Goal: Task Accomplishment & Management: Manage account settings

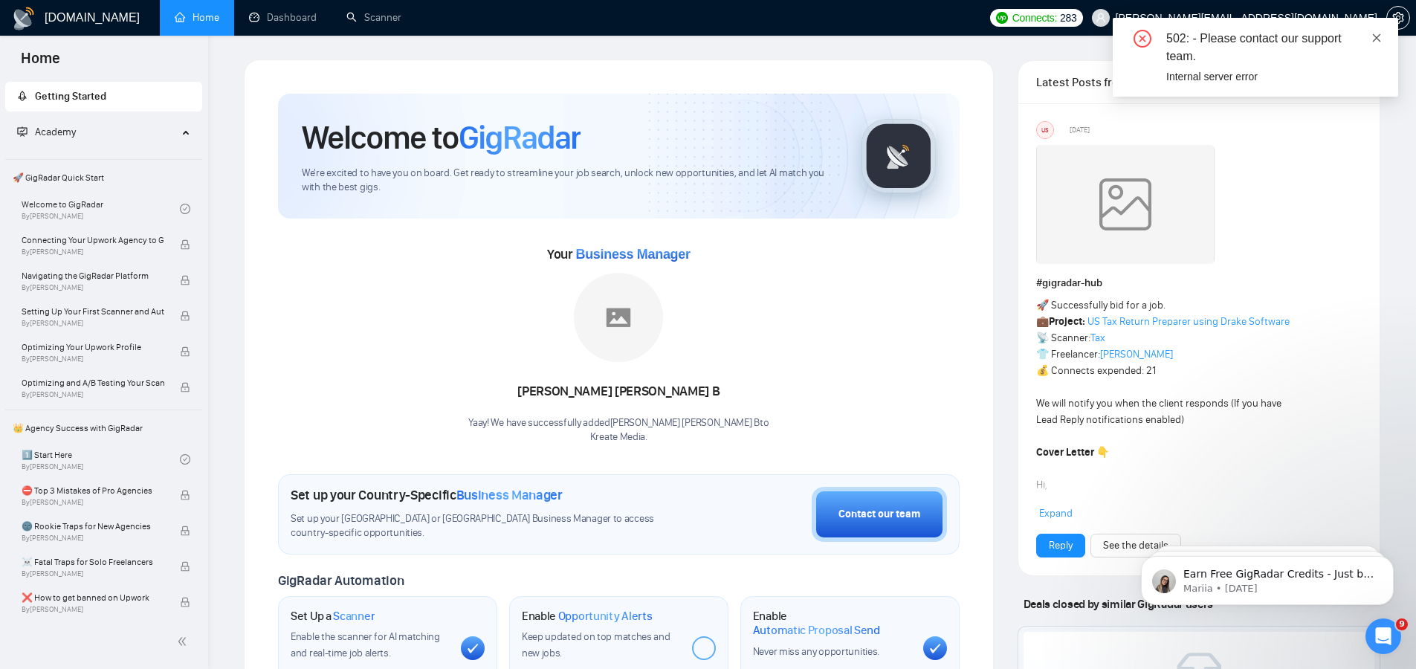
click at [1376, 33] on icon "close" at bounding box center [1377, 38] width 10 height 10
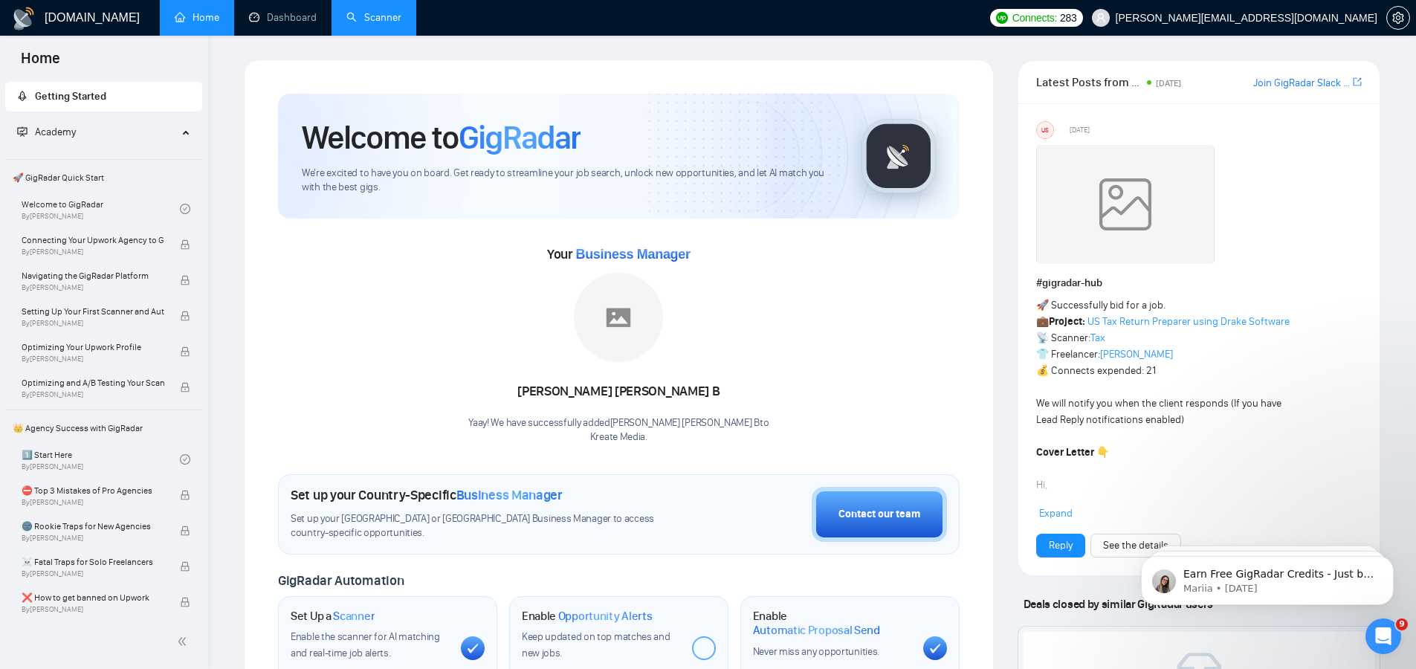
click at [373, 24] on link "Scanner" at bounding box center [373, 17] width 55 height 13
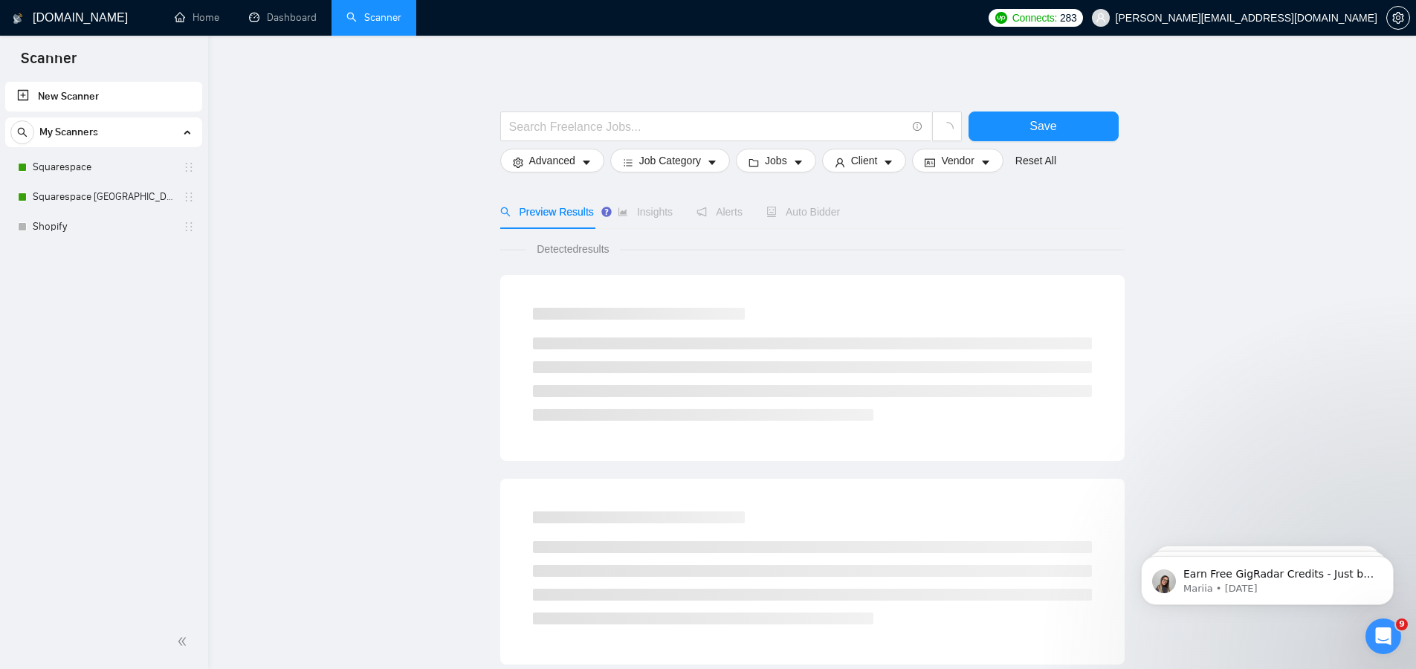
click at [108, 149] on div "My Scanners Squarespace Squarespace UK Shopify" at bounding box center [103, 179] width 197 height 124
click at [103, 156] on link "Squarespace" at bounding box center [103, 167] width 141 height 30
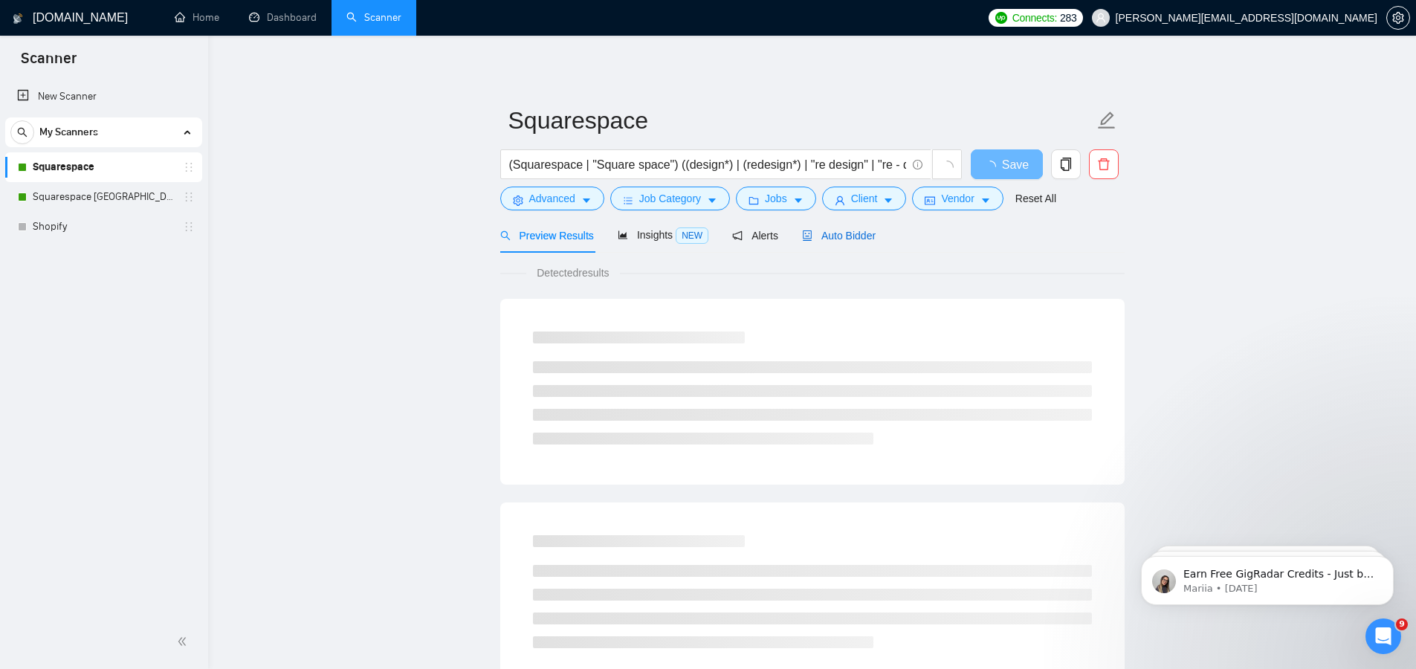
click at [846, 234] on span "Auto Bidder" at bounding box center [839, 236] width 74 height 12
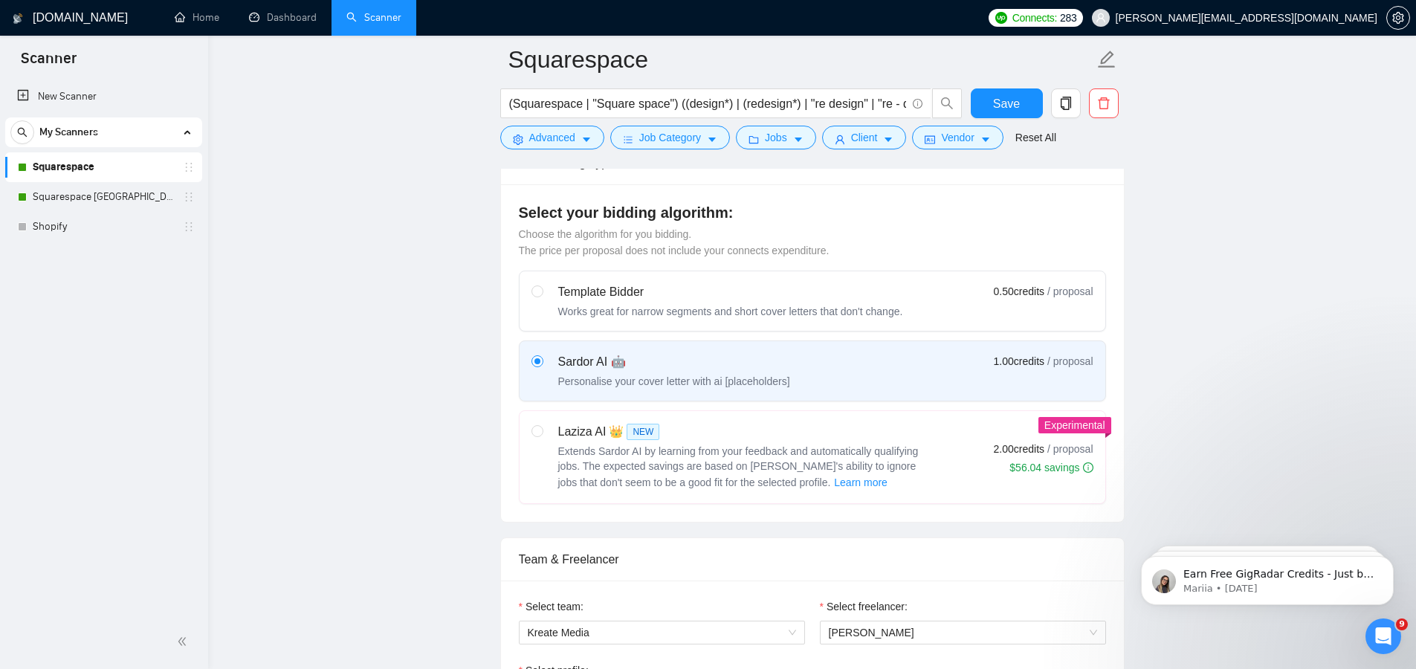
scroll to position [783, 0]
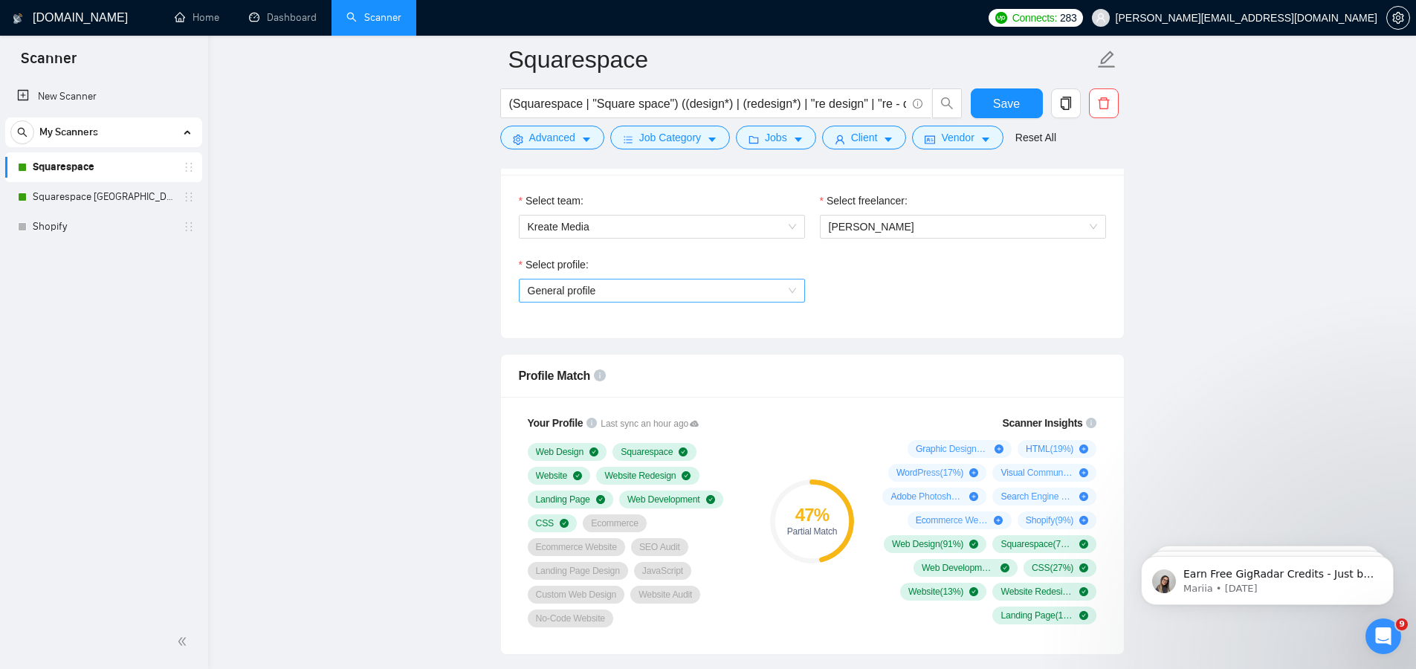
click at [641, 294] on span "General profile" at bounding box center [662, 291] width 268 height 22
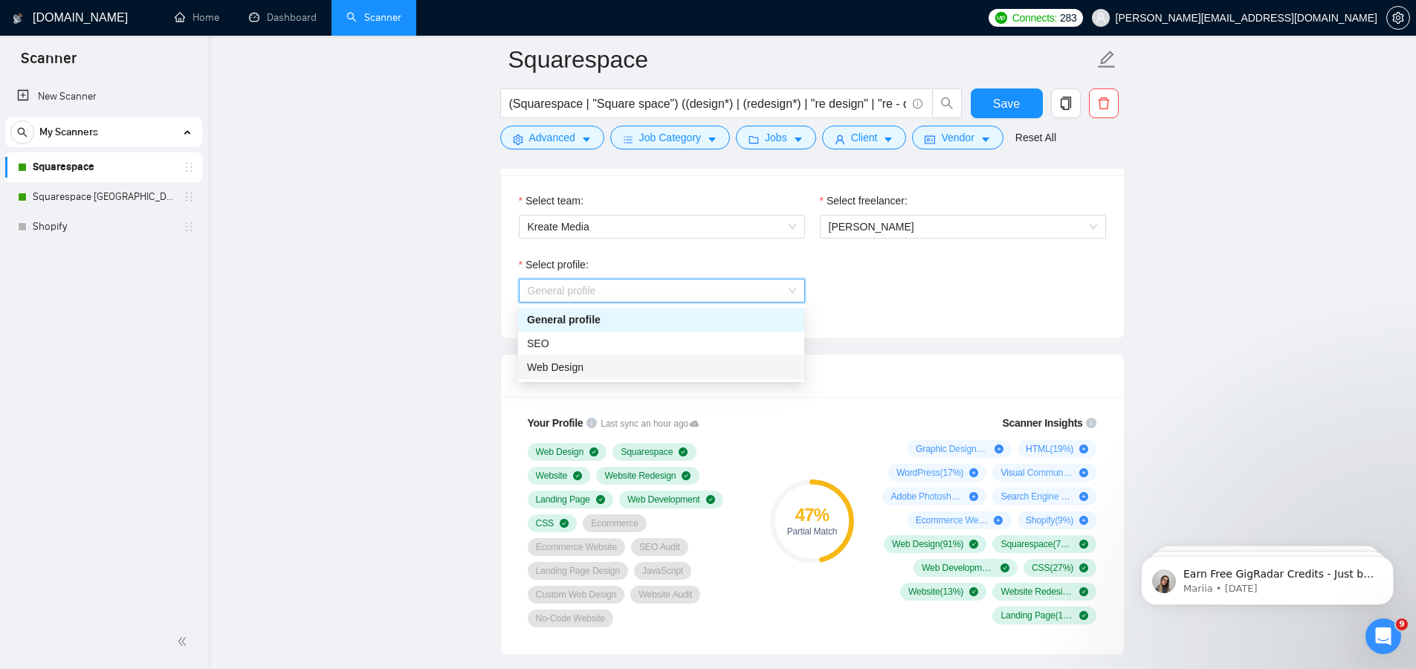
click at [573, 366] on span "Web Design" at bounding box center [555, 367] width 57 height 12
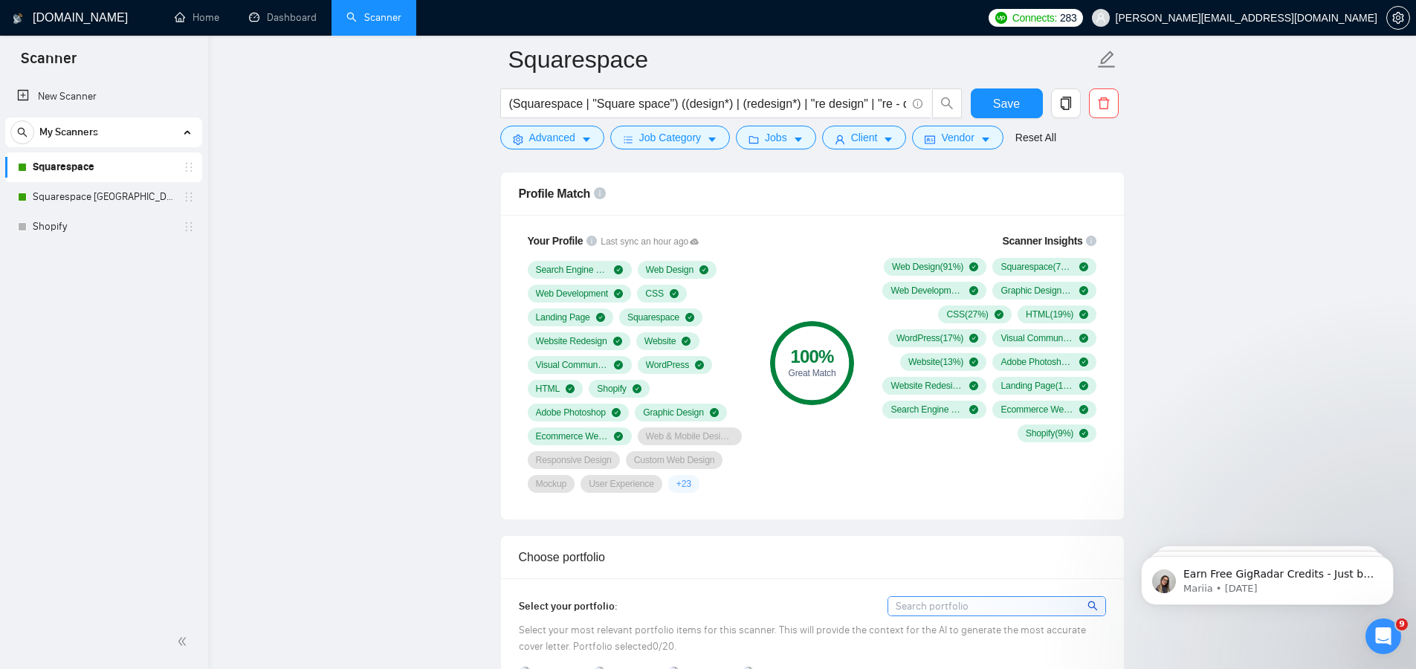
scroll to position [971, 0]
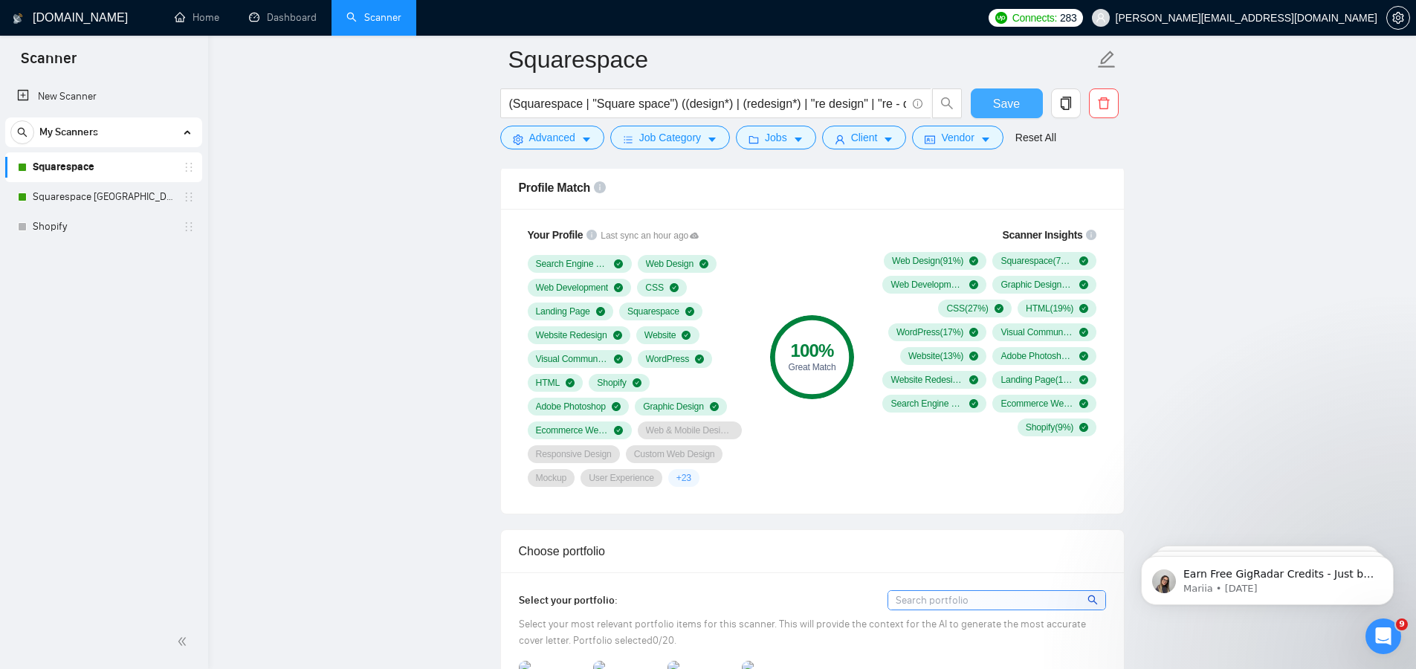
click at [1019, 105] on span "Save" at bounding box center [1006, 103] width 27 height 19
click at [103, 195] on link "Squarespace [GEOGRAPHIC_DATA]" at bounding box center [103, 197] width 141 height 30
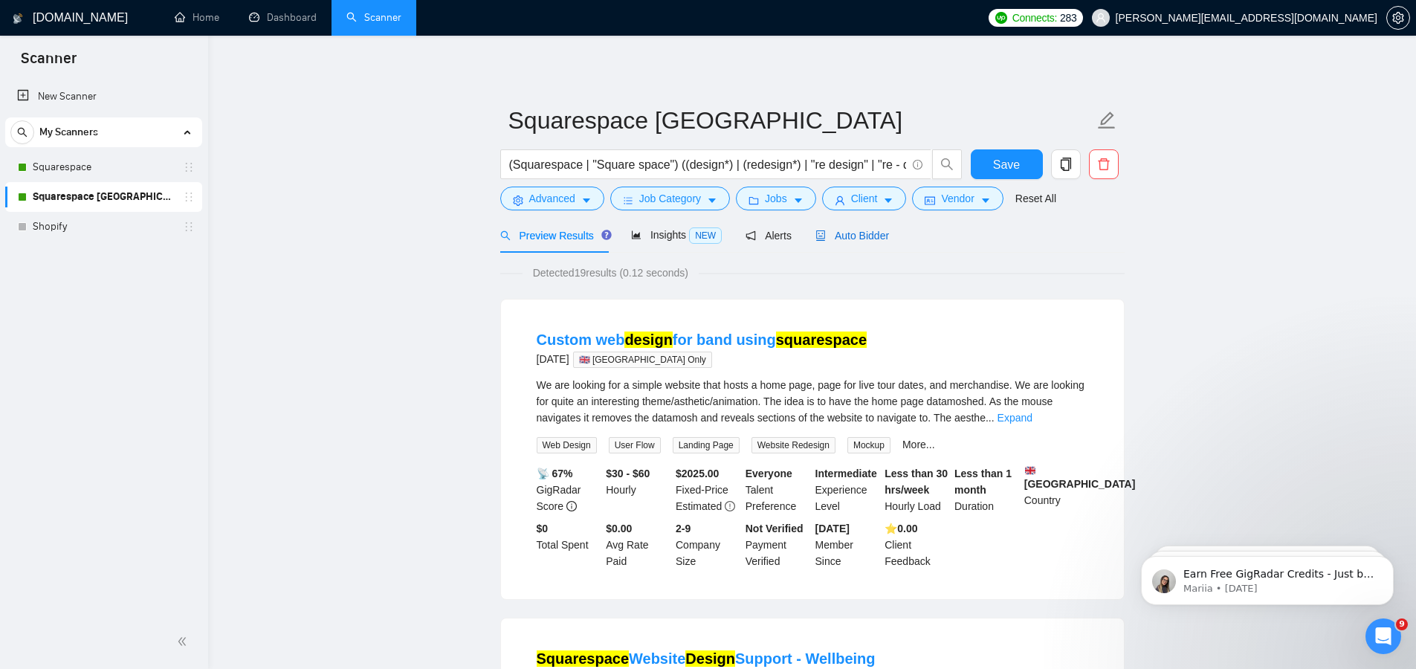
click at [861, 236] on span "Auto Bidder" at bounding box center [853, 236] width 74 height 12
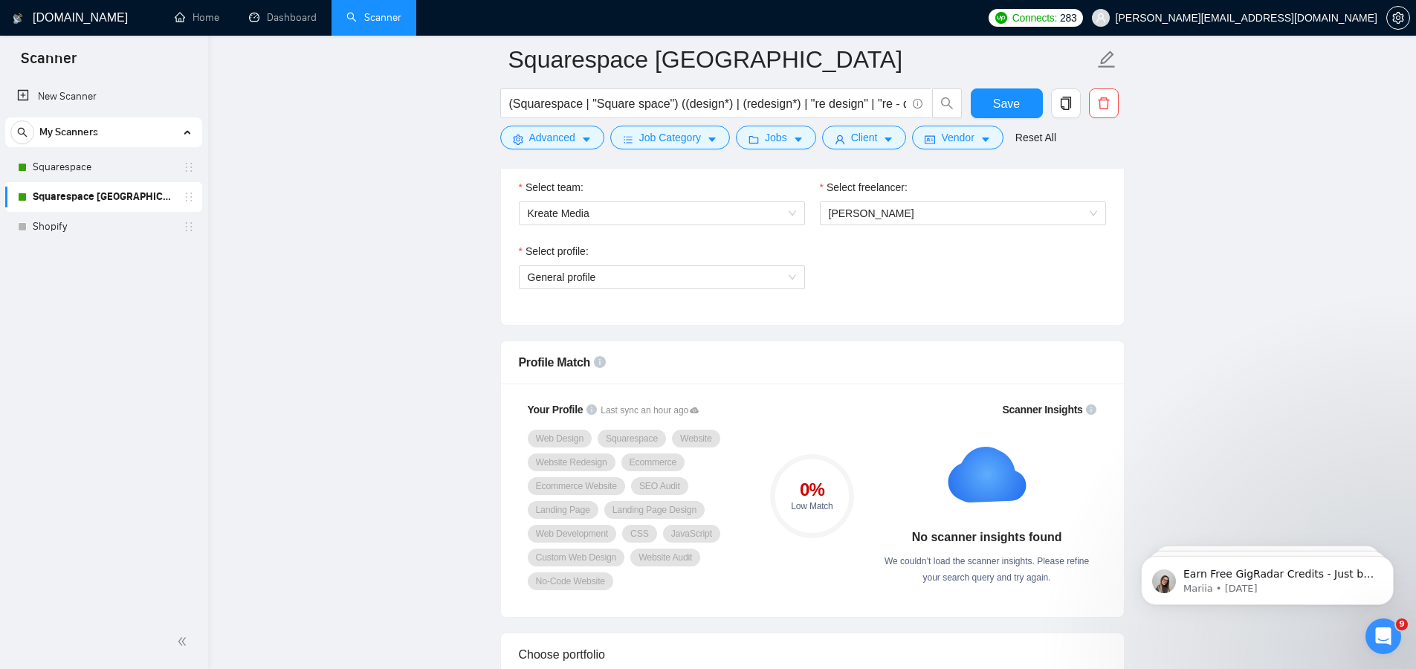
scroll to position [822, 0]
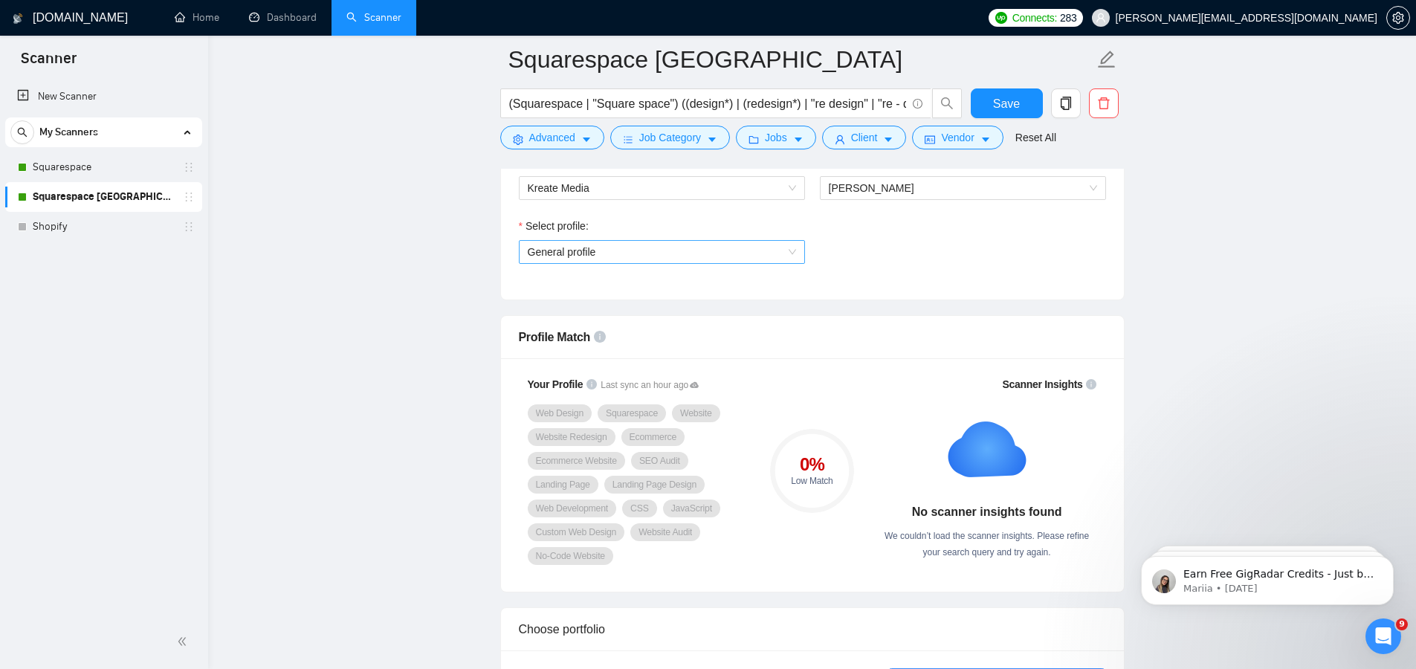
click at [580, 261] on span "General profile" at bounding box center [662, 252] width 268 height 22
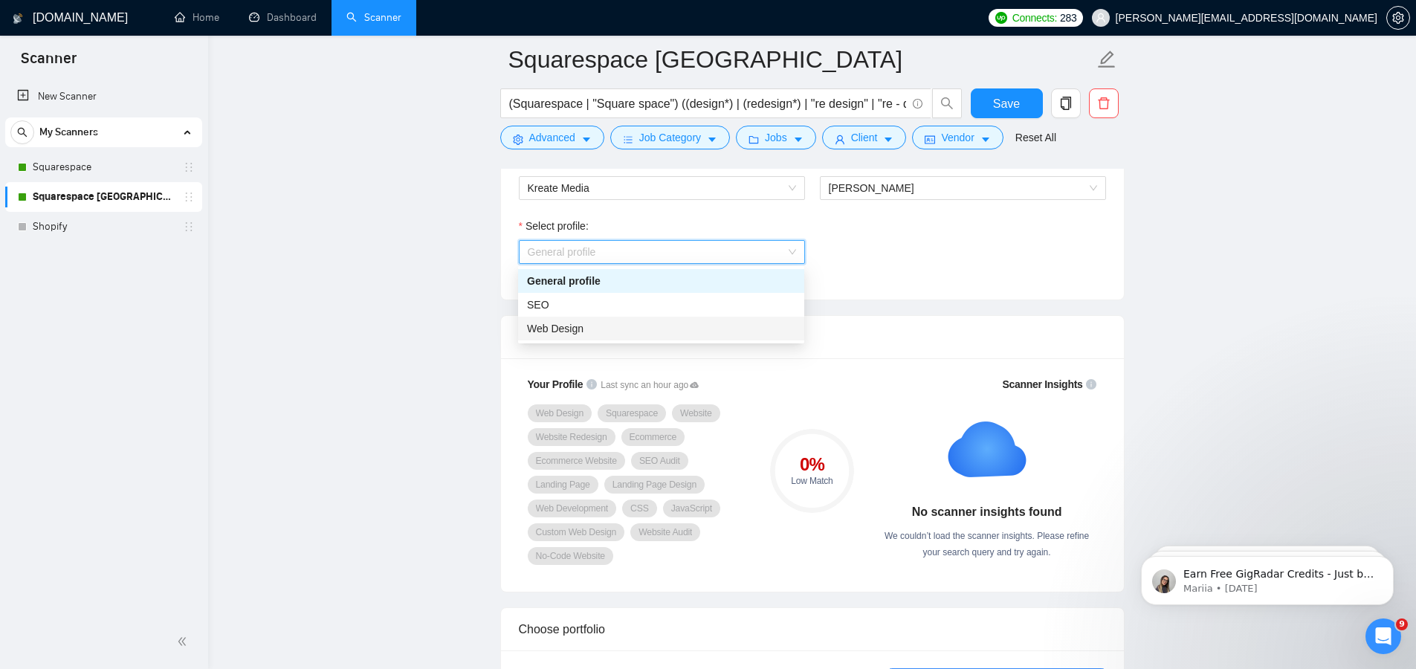
click at [574, 330] on span "Web Design" at bounding box center [555, 329] width 57 height 12
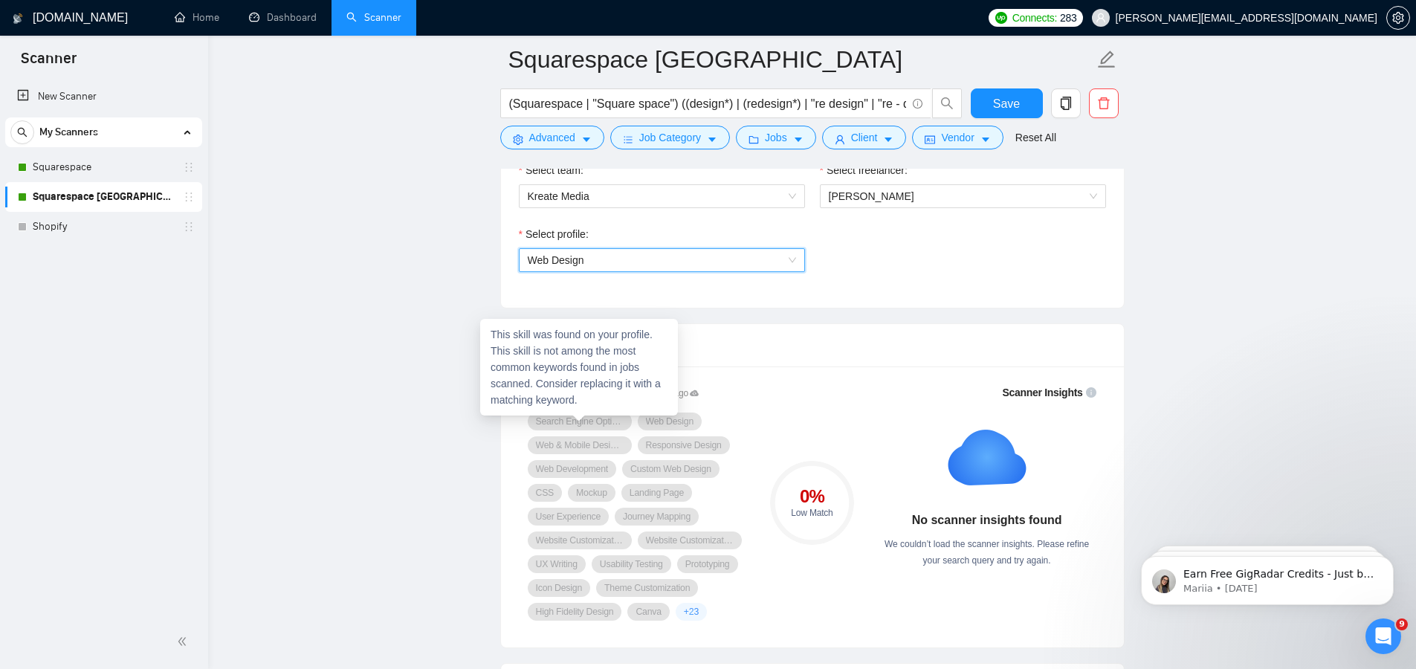
scroll to position [807, 0]
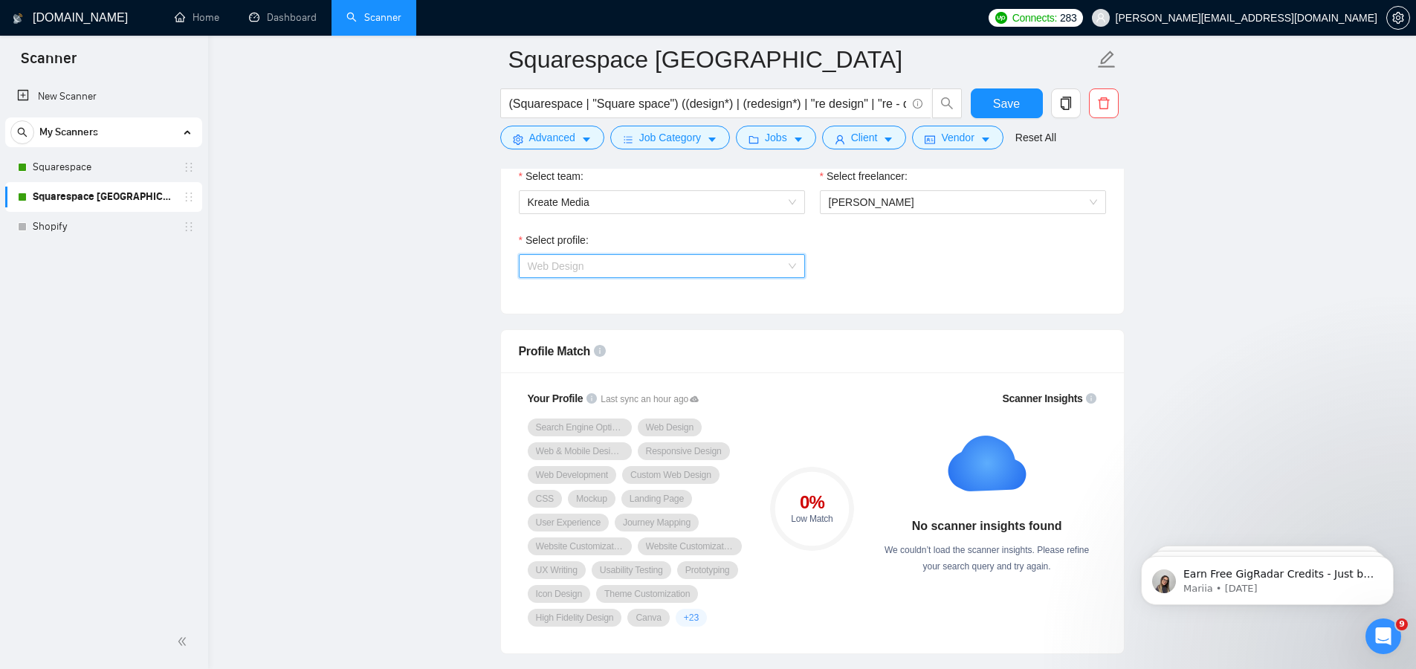
click at [636, 264] on span "Web Design" at bounding box center [662, 266] width 268 height 22
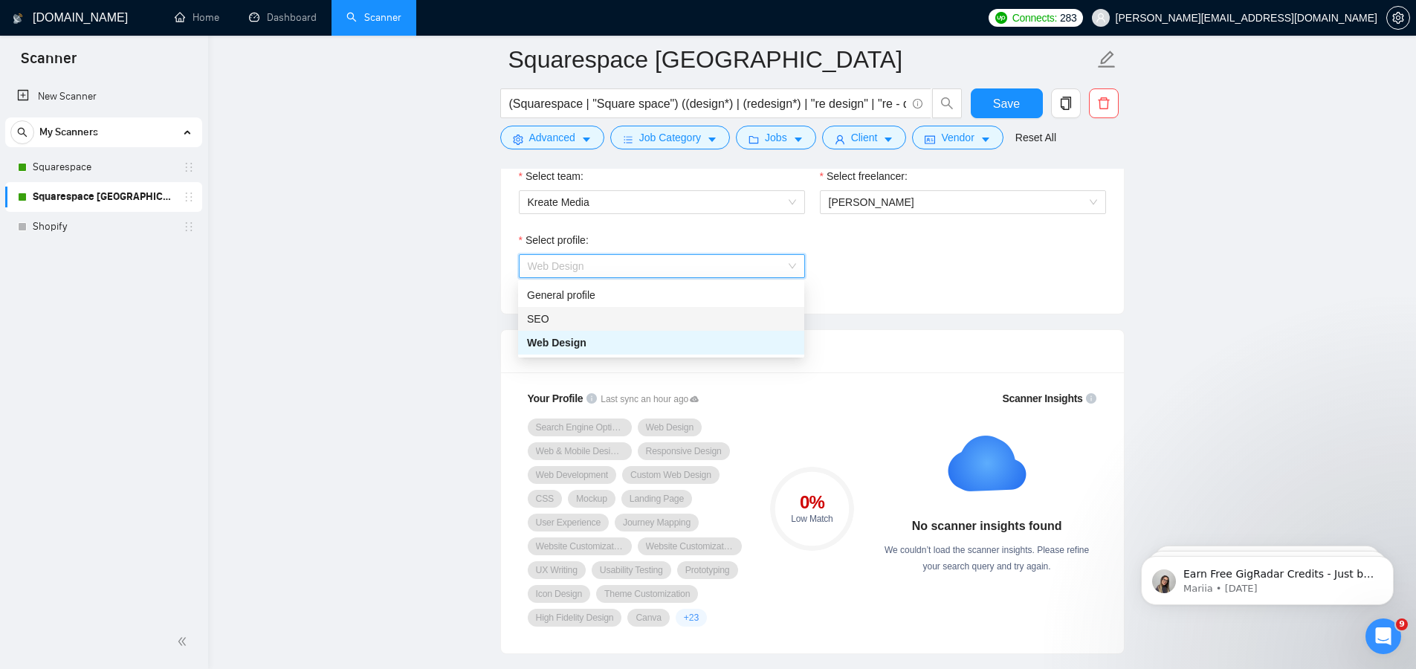
click at [600, 322] on div "SEO" at bounding box center [661, 319] width 268 height 16
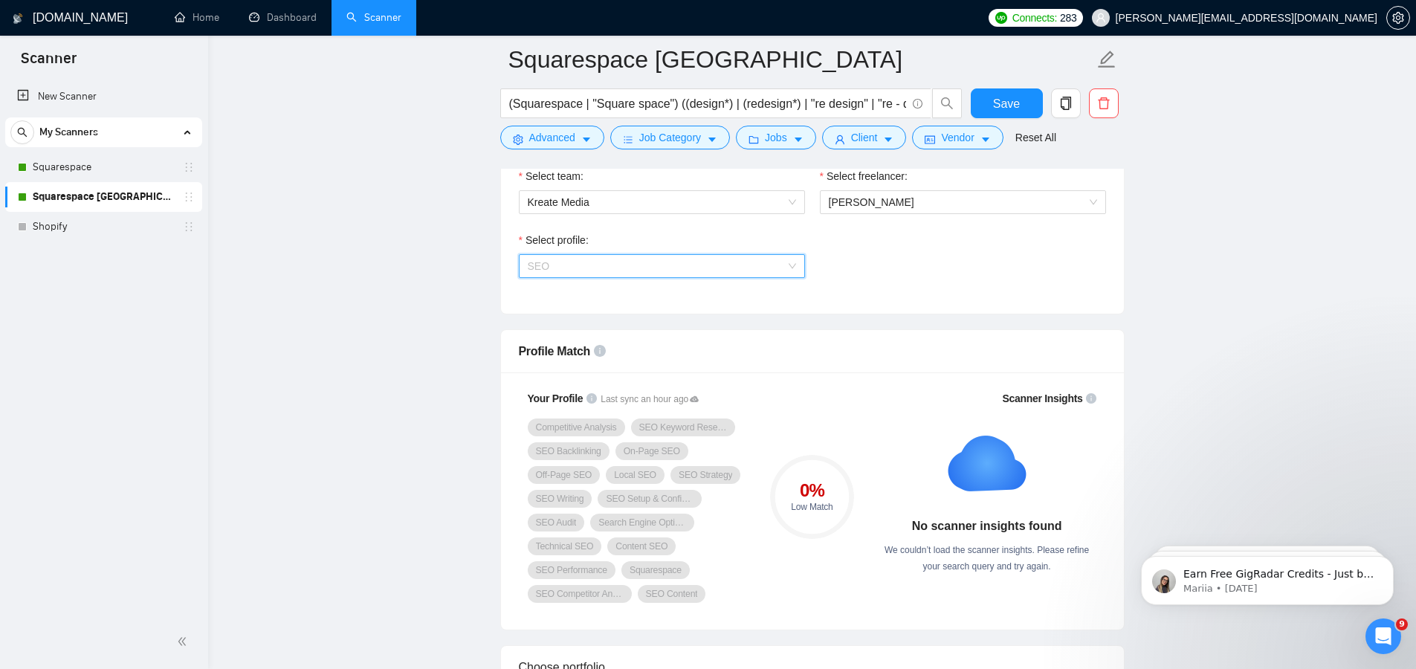
click at [631, 266] on span "SEO" at bounding box center [662, 266] width 268 height 22
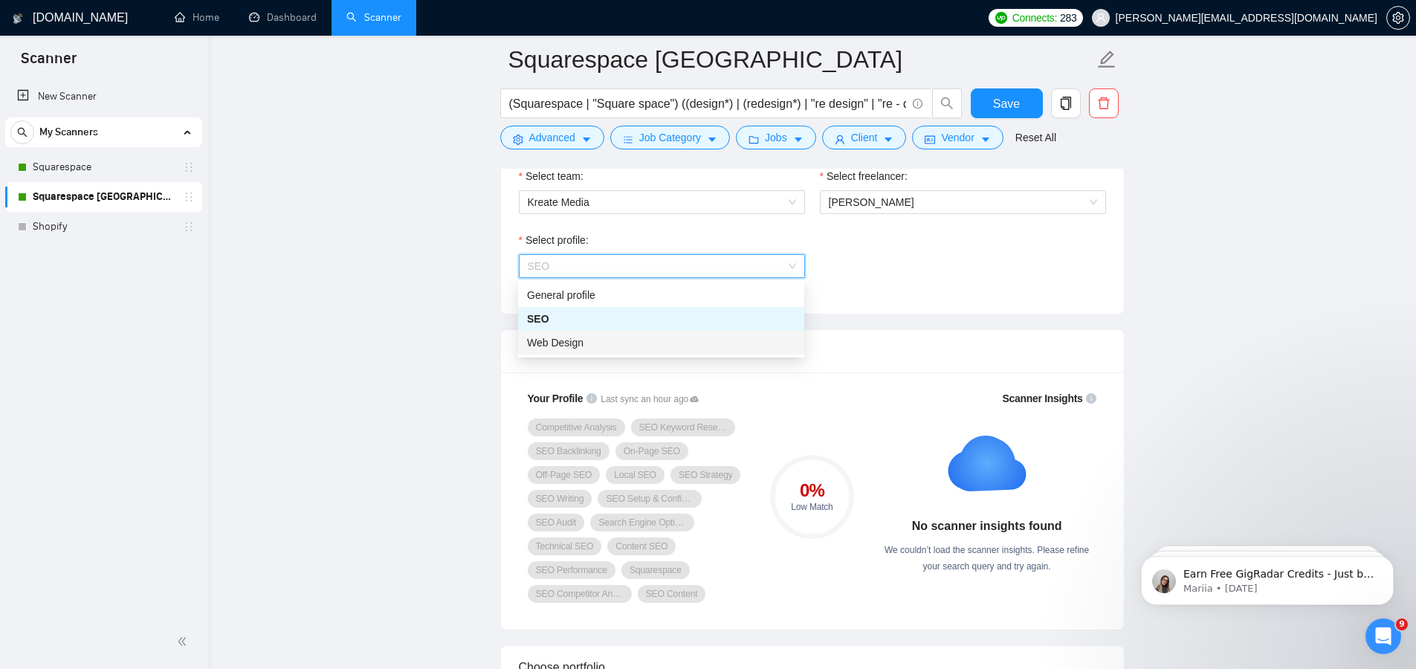
click at [584, 346] on span "Web Design" at bounding box center [555, 343] width 57 height 12
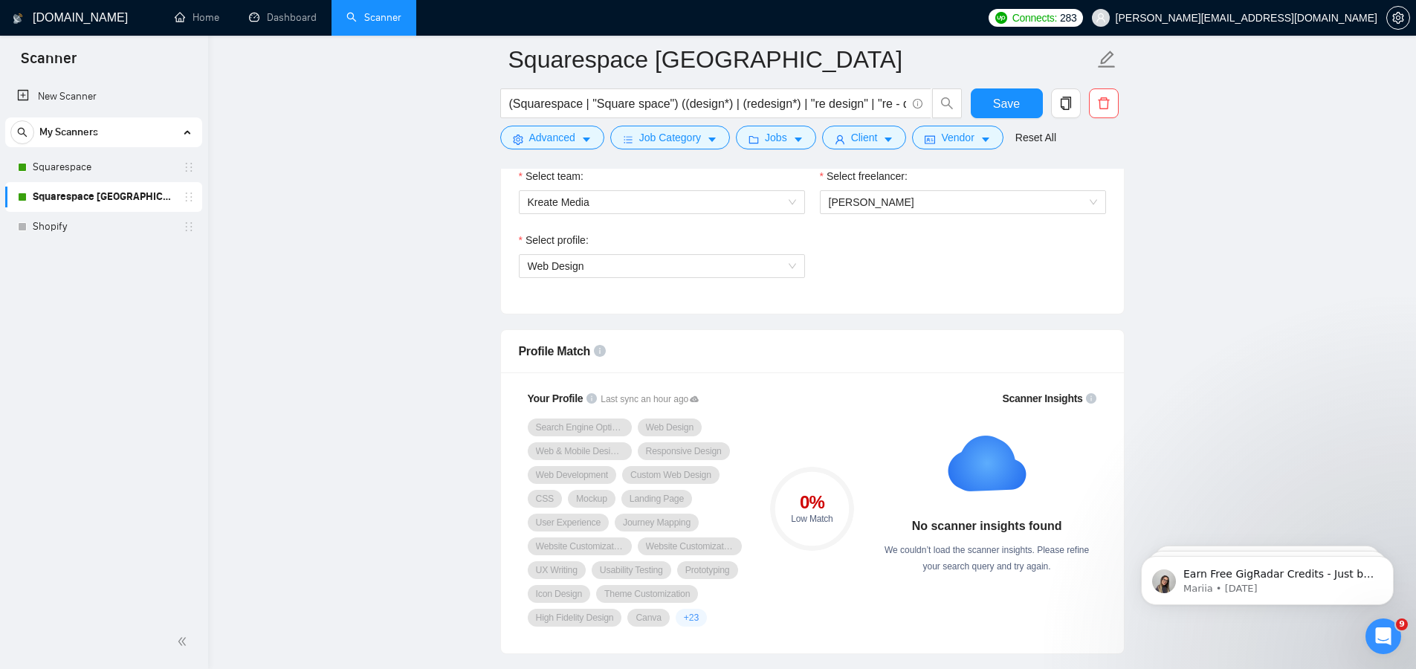
click at [900, 288] on div "Select profile: Web Design" at bounding box center [813, 264] width 602 height 64
click at [1013, 103] on span "Save" at bounding box center [1006, 103] width 27 height 19
